Goal: Transaction & Acquisition: Purchase product/service

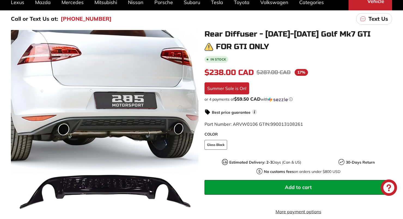
scroll to position [82, 0]
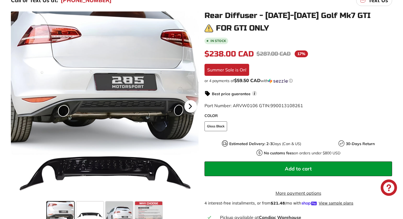
click at [187, 103] on icon at bounding box center [190, 106] width 13 height 13
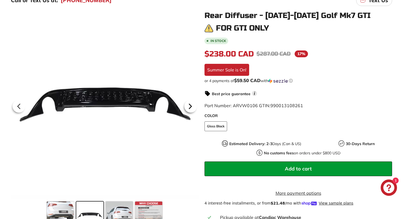
click at [191, 108] on icon at bounding box center [190, 106] width 13 height 13
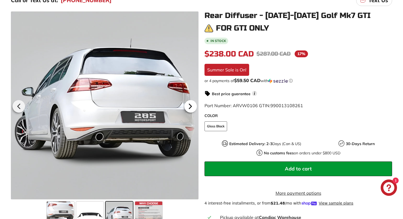
click at [191, 108] on icon at bounding box center [190, 106] width 13 height 13
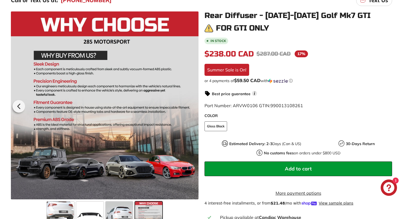
click at [191, 108] on div at bounding box center [105, 105] width 188 height 188
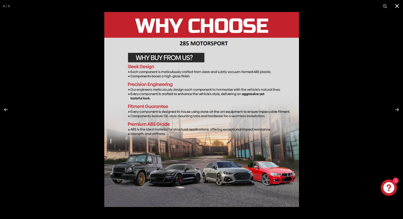
click at [394, 3] on button at bounding box center [397, 6] width 12 height 12
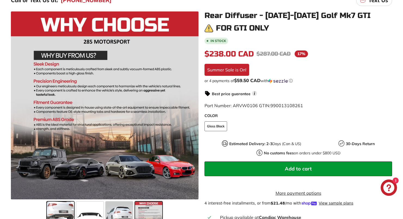
click at [63, 210] on span at bounding box center [60, 214] width 27 height 27
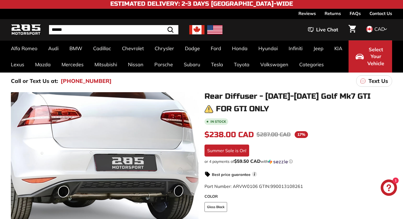
scroll to position [0, 0]
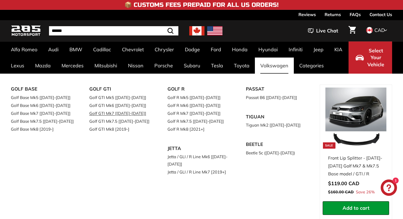
click at [104, 112] on link "Golf GTI Mk7 [[DATE]-[DATE]]" at bounding box center [120, 113] width 63 height 8
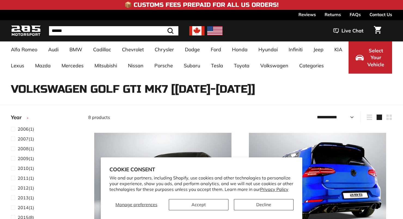
select select "**********"
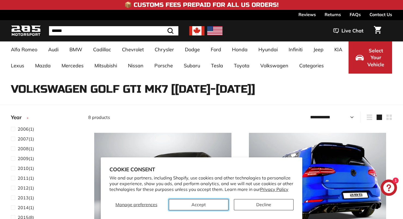
click at [199, 202] on button "Accept" at bounding box center [199, 204] width 60 height 11
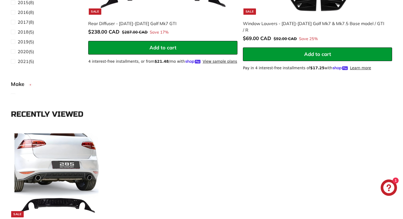
scroll to position [899, 0]
